Goal: Information Seeking & Learning: Learn about a topic

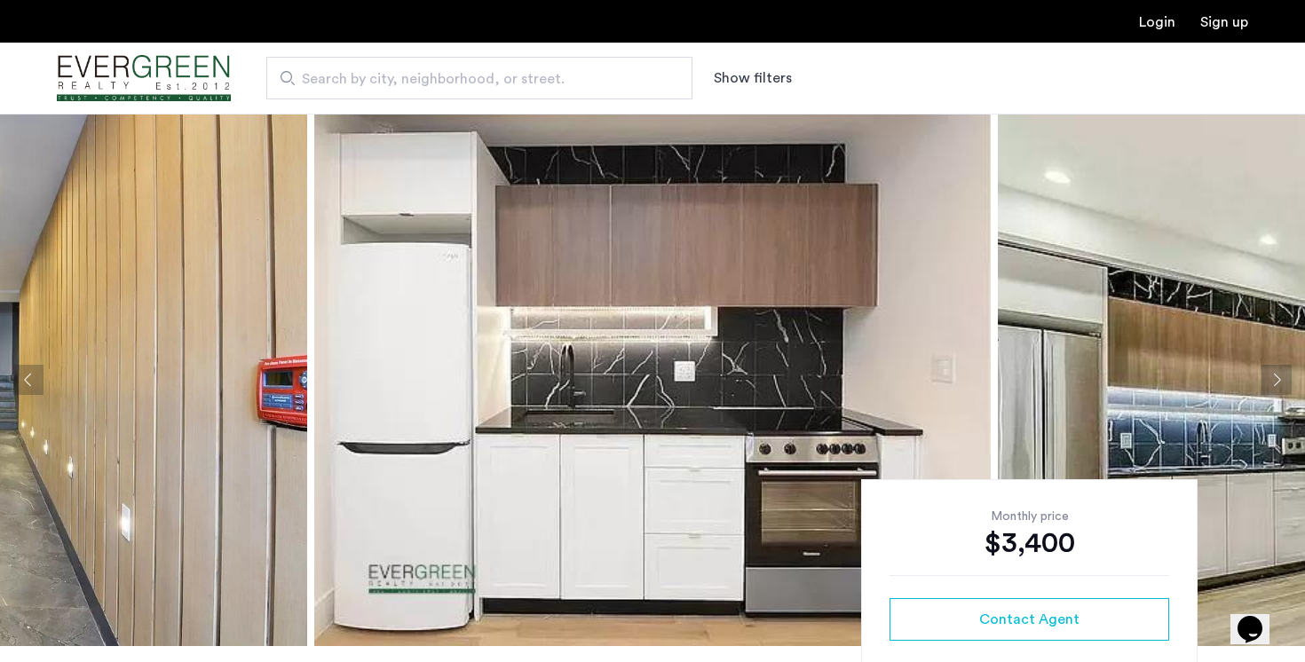
click at [1270, 386] on button "Next apartment" at bounding box center [1277, 380] width 30 height 30
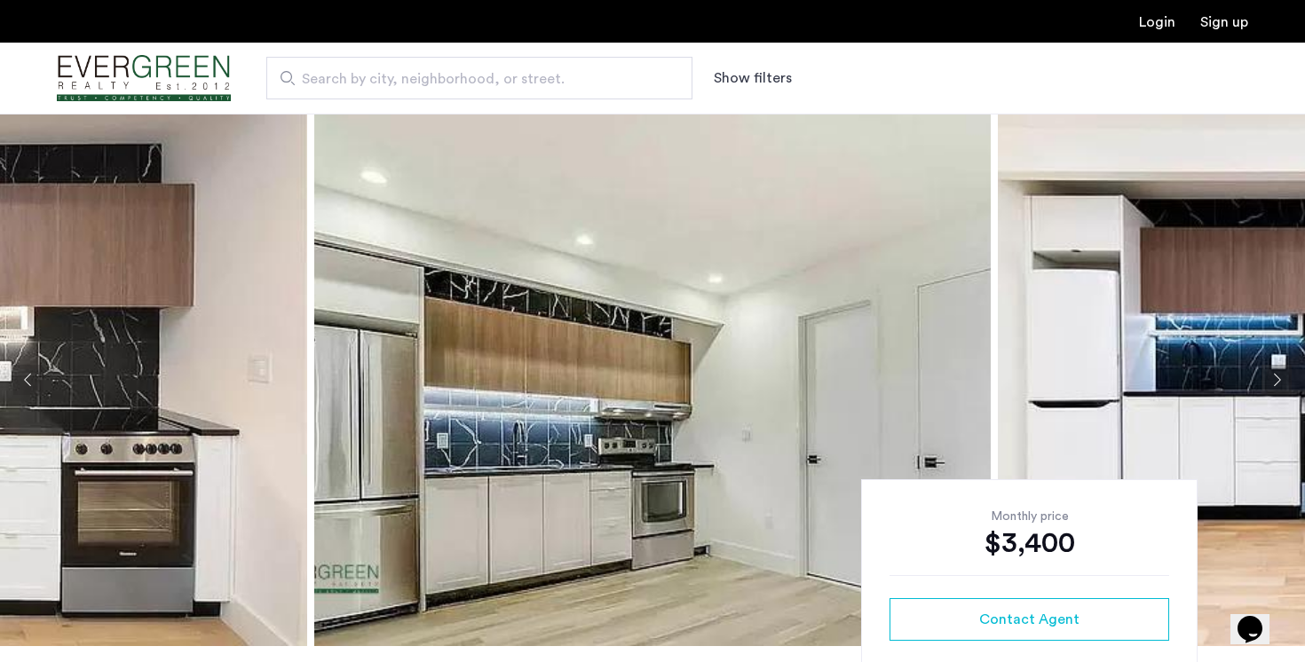
click at [1270, 386] on button "Next apartment" at bounding box center [1277, 380] width 30 height 30
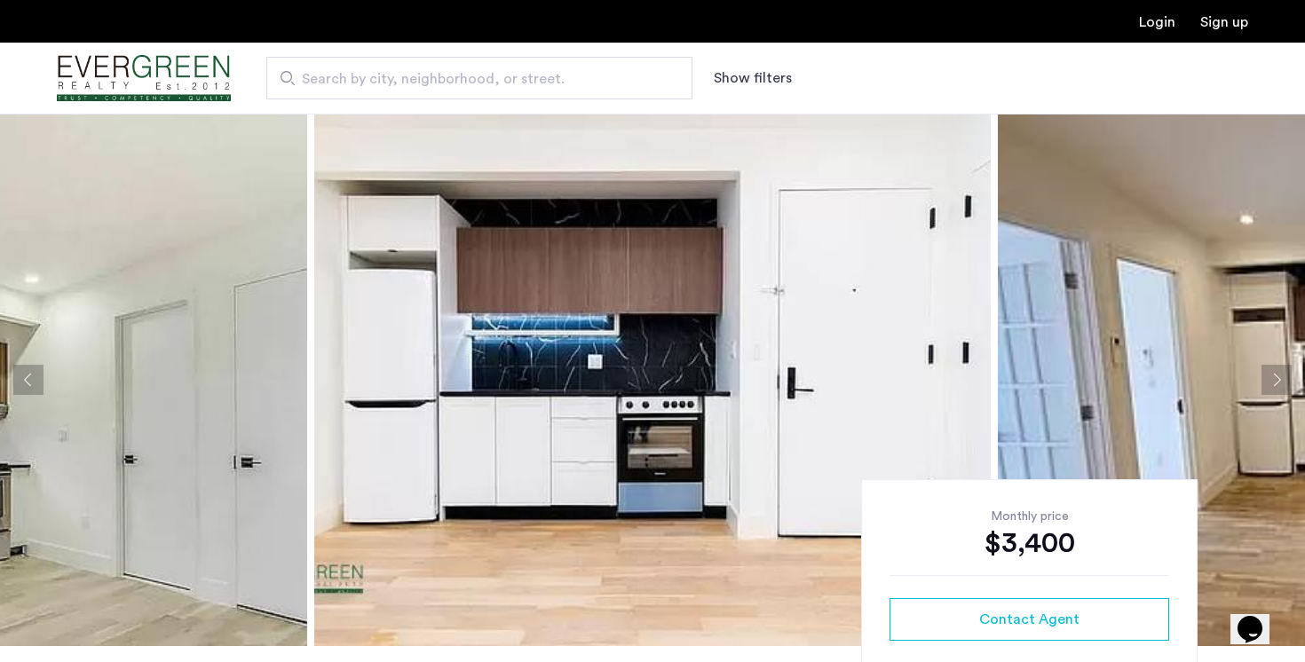
click at [1270, 386] on button "Next apartment" at bounding box center [1277, 380] width 30 height 30
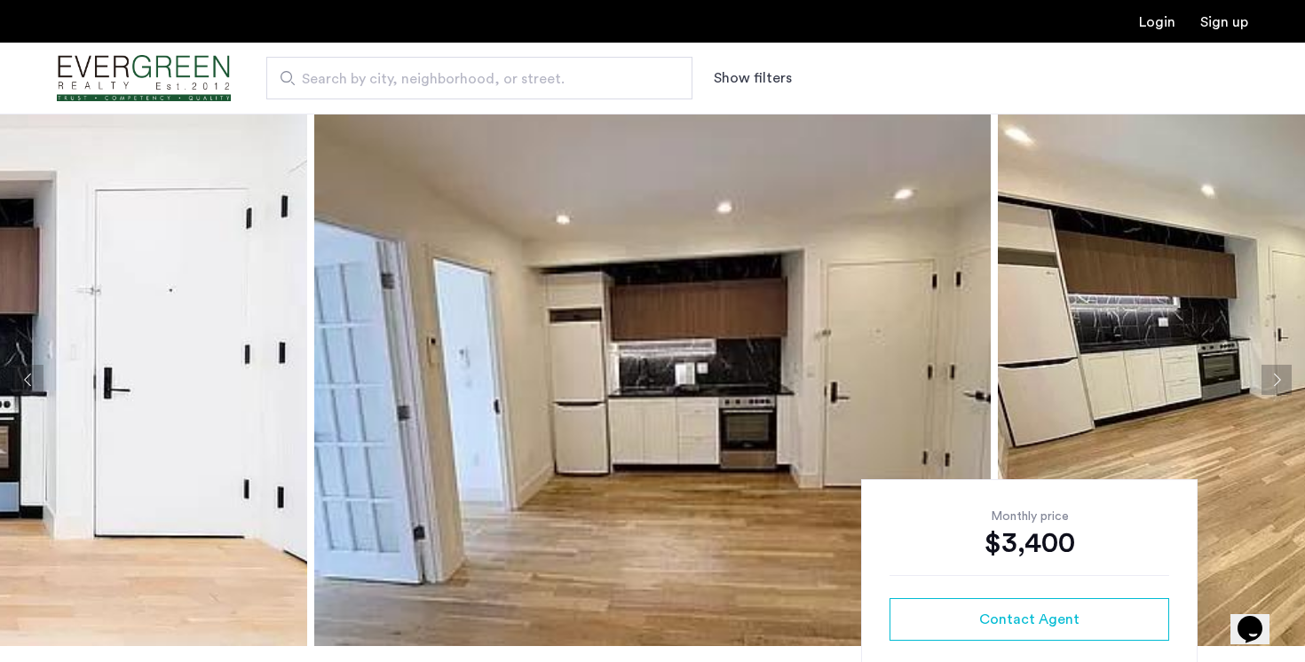
click at [1270, 386] on button "Next apartment" at bounding box center [1277, 380] width 30 height 30
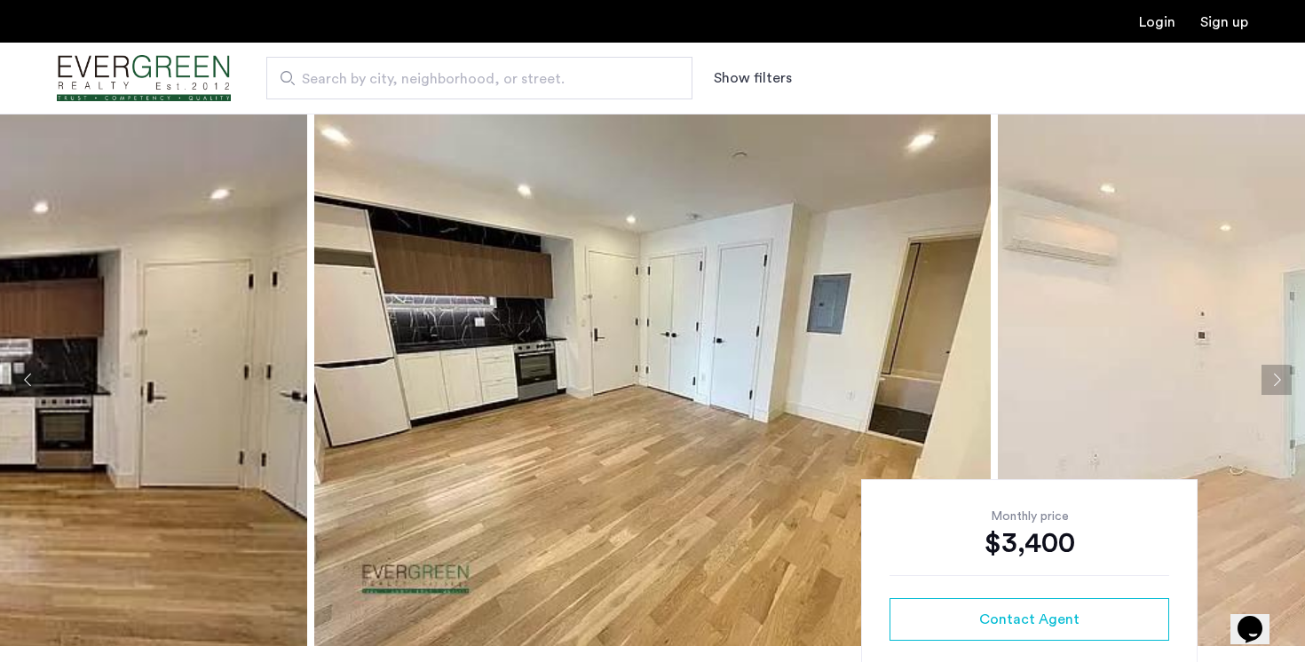
click at [1270, 386] on button "Next apartment" at bounding box center [1277, 380] width 30 height 30
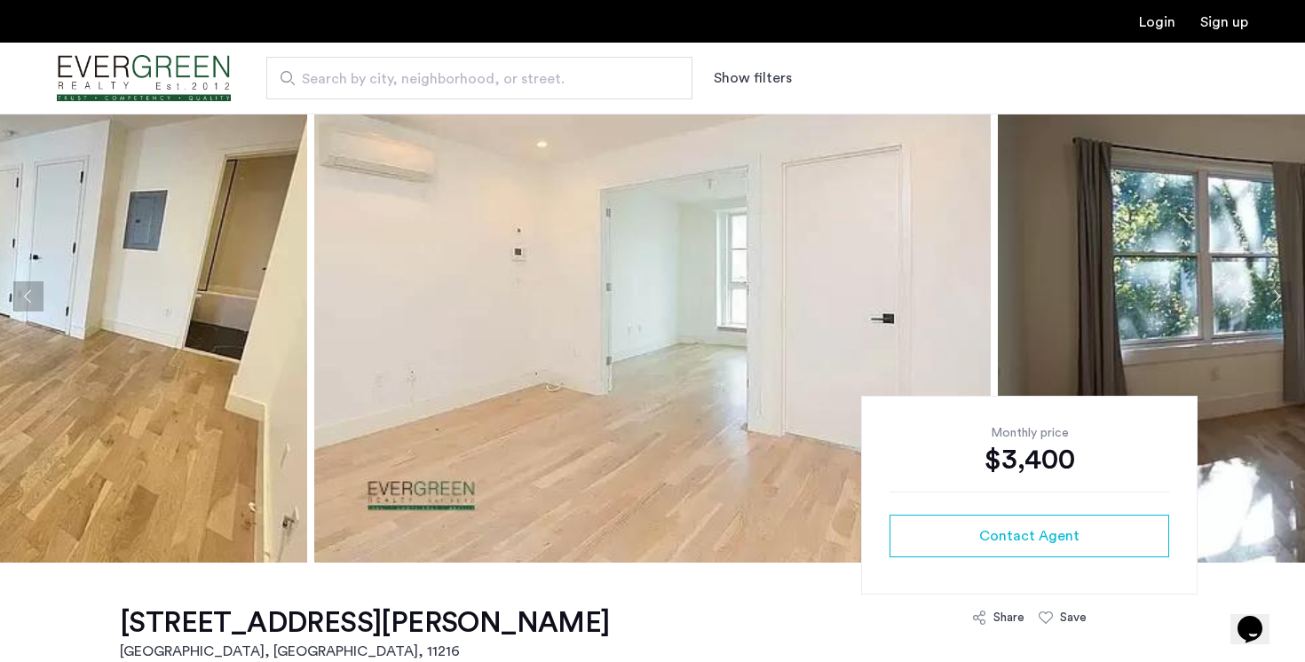
scroll to position [252, 0]
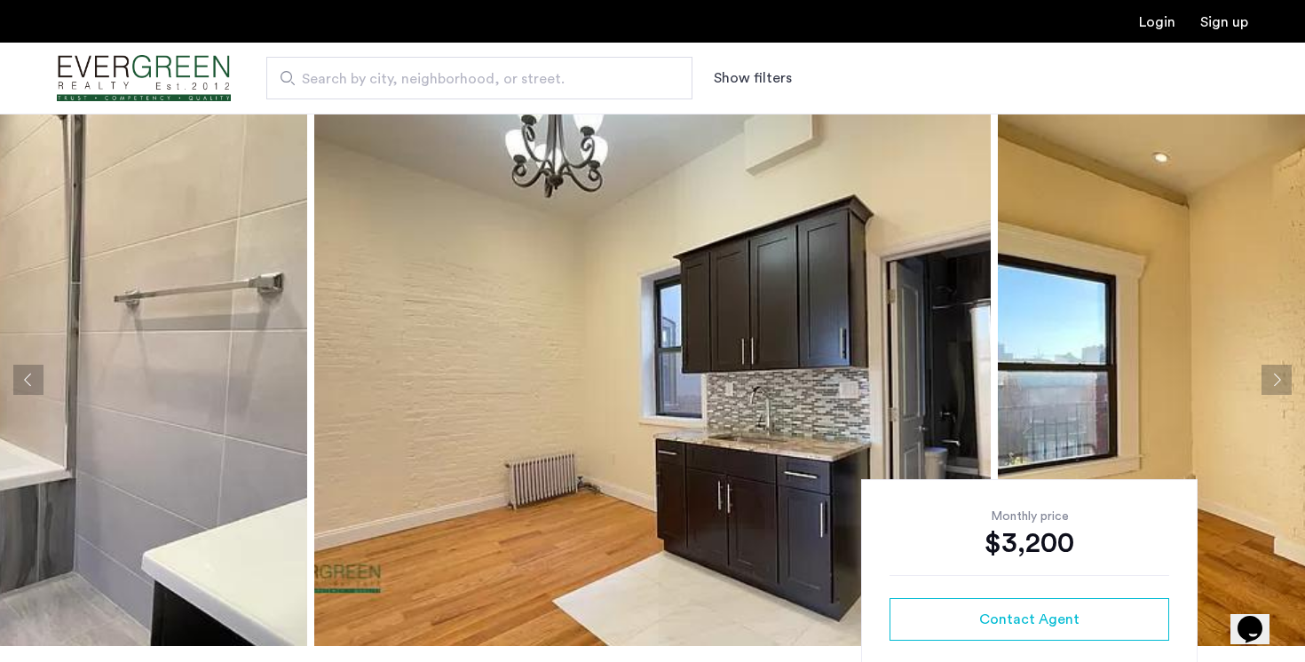
click at [1273, 371] on button "Next apartment" at bounding box center [1277, 380] width 30 height 30
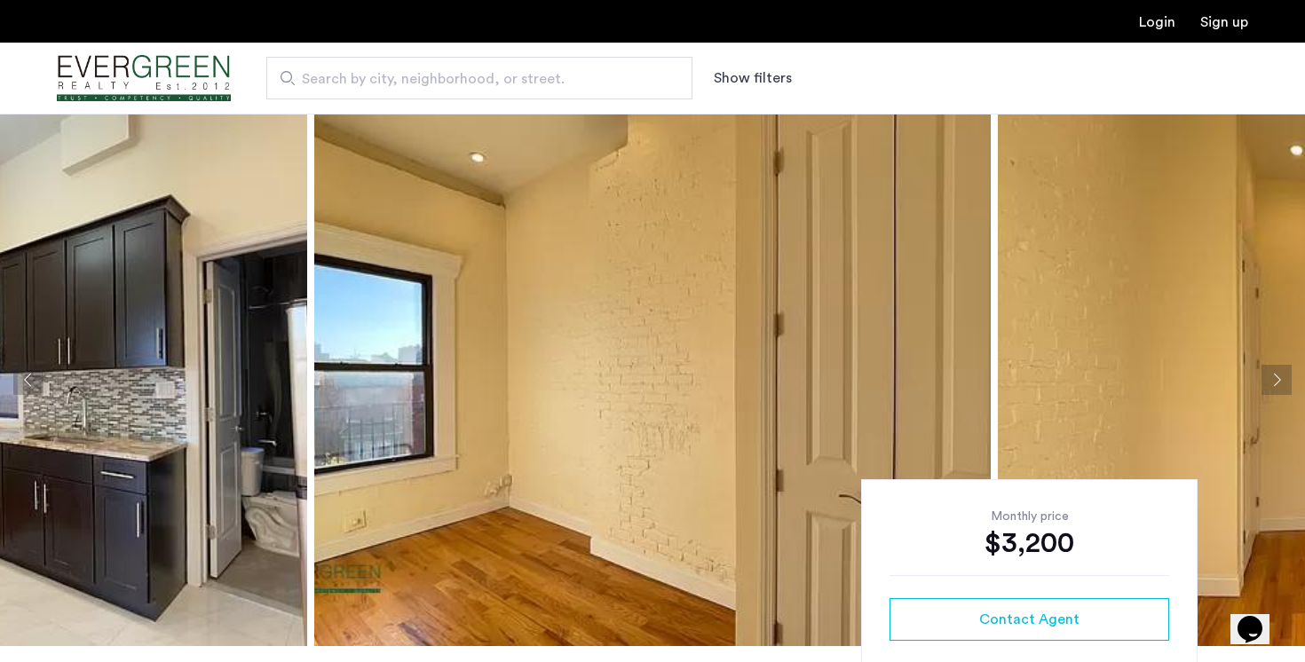
click at [1273, 371] on button "Next apartment" at bounding box center [1277, 380] width 30 height 30
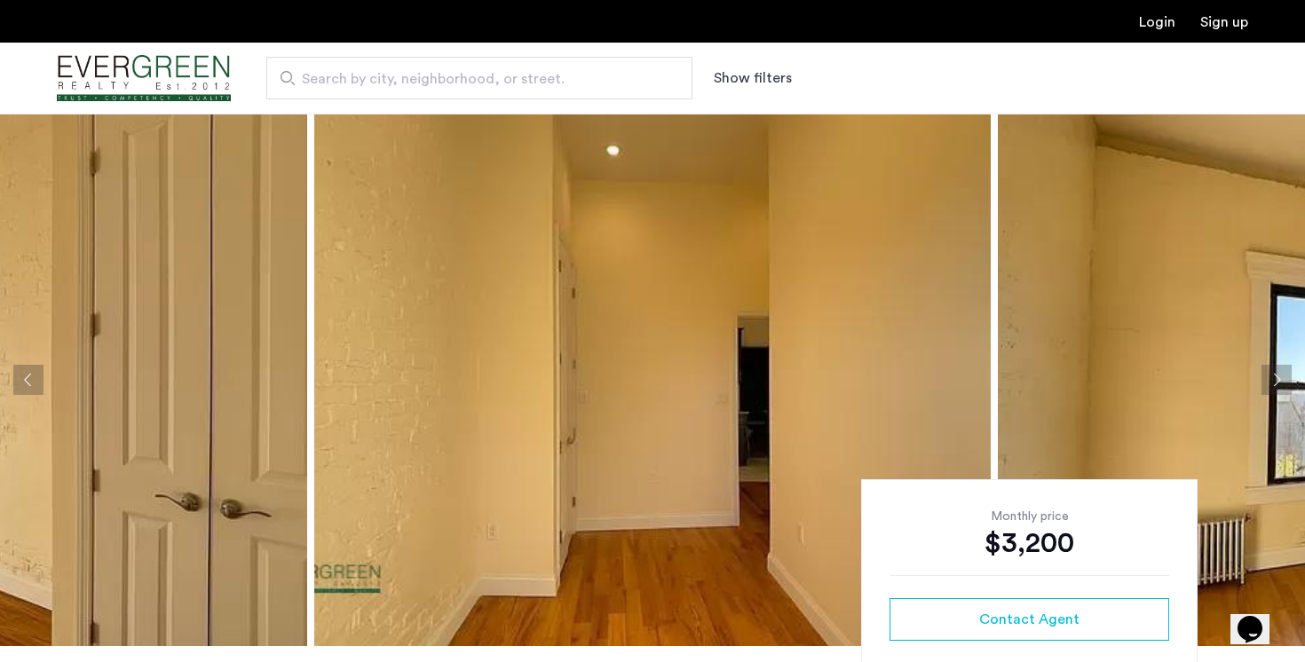
click at [1273, 371] on button "Next apartment" at bounding box center [1277, 380] width 30 height 30
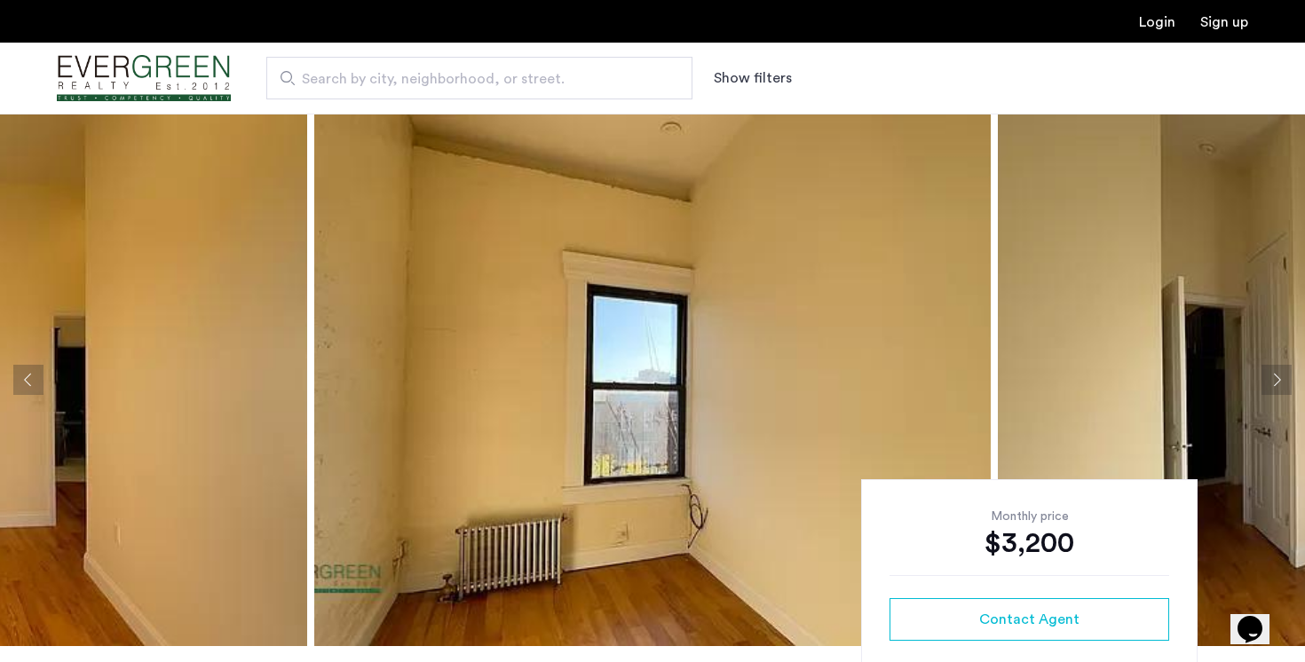
click at [1273, 371] on button "Next apartment" at bounding box center [1277, 380] width 30 height 30
